Goal: Find specific page/section: Find specific page/section

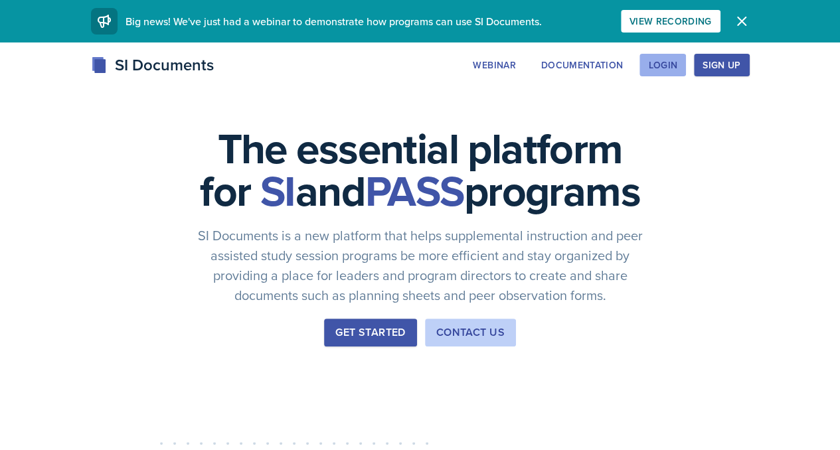
click at [686, 56] on button "Login" at bounding box center [662, 65] width 46 height 23
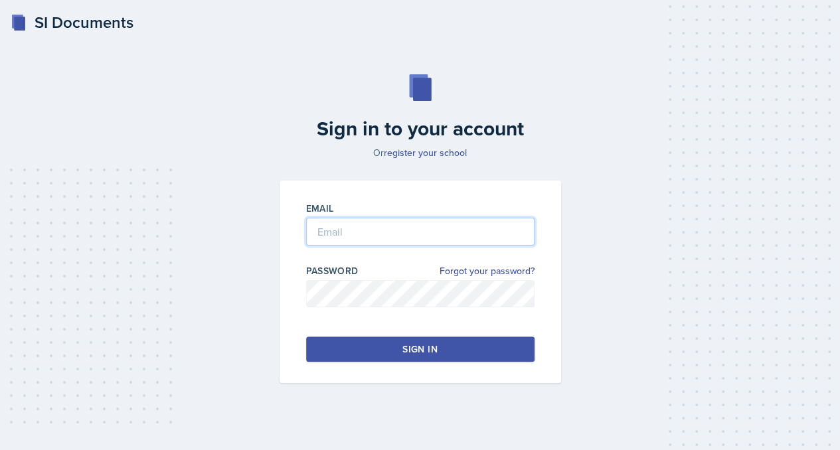
click at [324, 226] on input "email" at bounding box center [420, 232] width 228 height 28
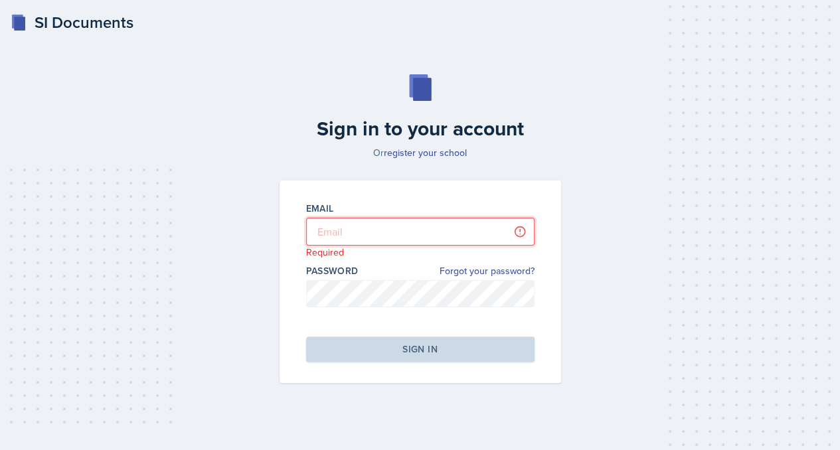
type input "[EMAIL_ADDRESS][DOMAIN_NAME]"
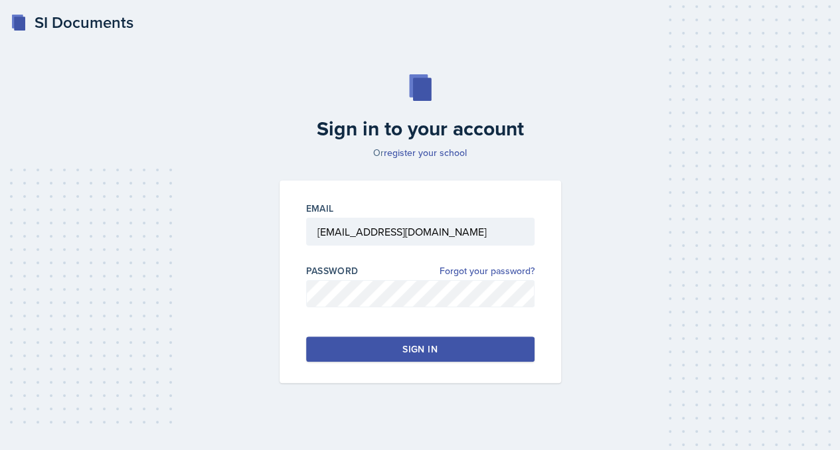
click at [364, 348] on button "Sign in" at bounding box center [420, 349] width 228 height 25
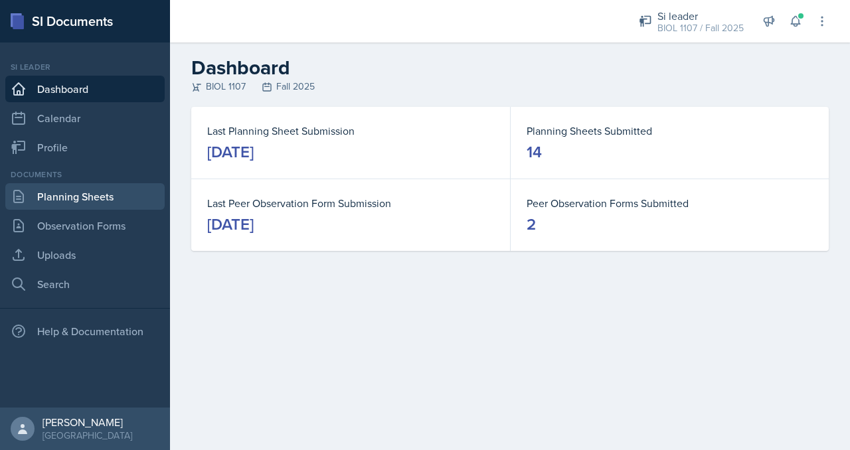
click at [74, 189] on link "Planning Sheets" at bounding box center [84, 196] width 159 height 27
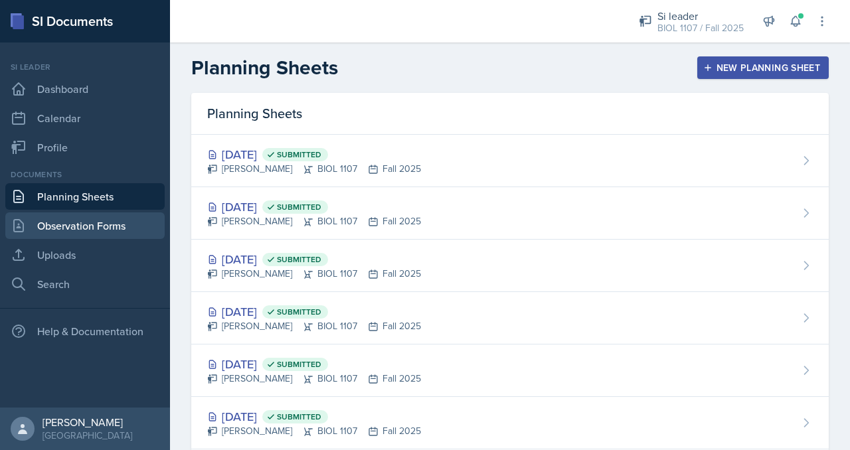
click at [113, 216] on link "Observation Forms" at bounding box center [84, 225] width 159 height 27
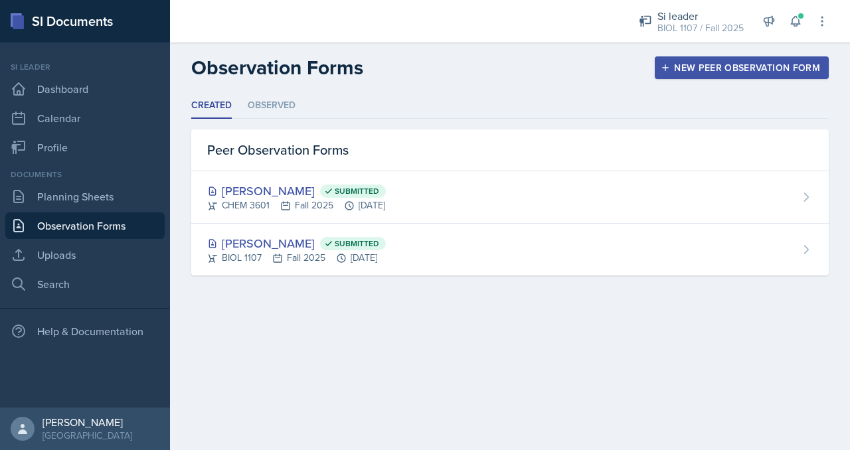
click at [427, 117] on ul "Created Observed" at bounding box center [509, 106] width 637 height 26
